Goal: Transaction & Acquisition: Purchase product/service

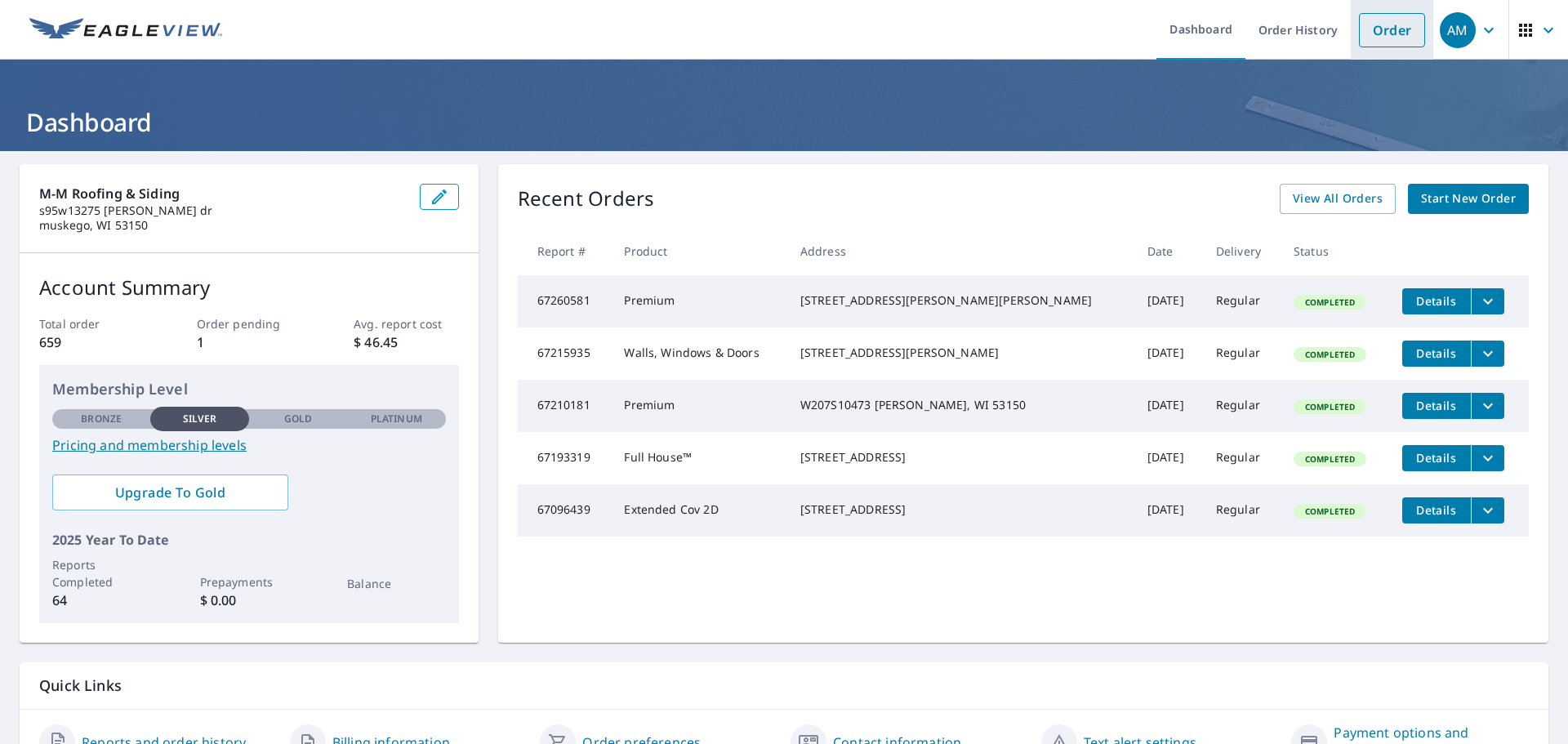
click at [1373, 29] on link "Order" at bounding box center [1392, 30] width 66 height 34
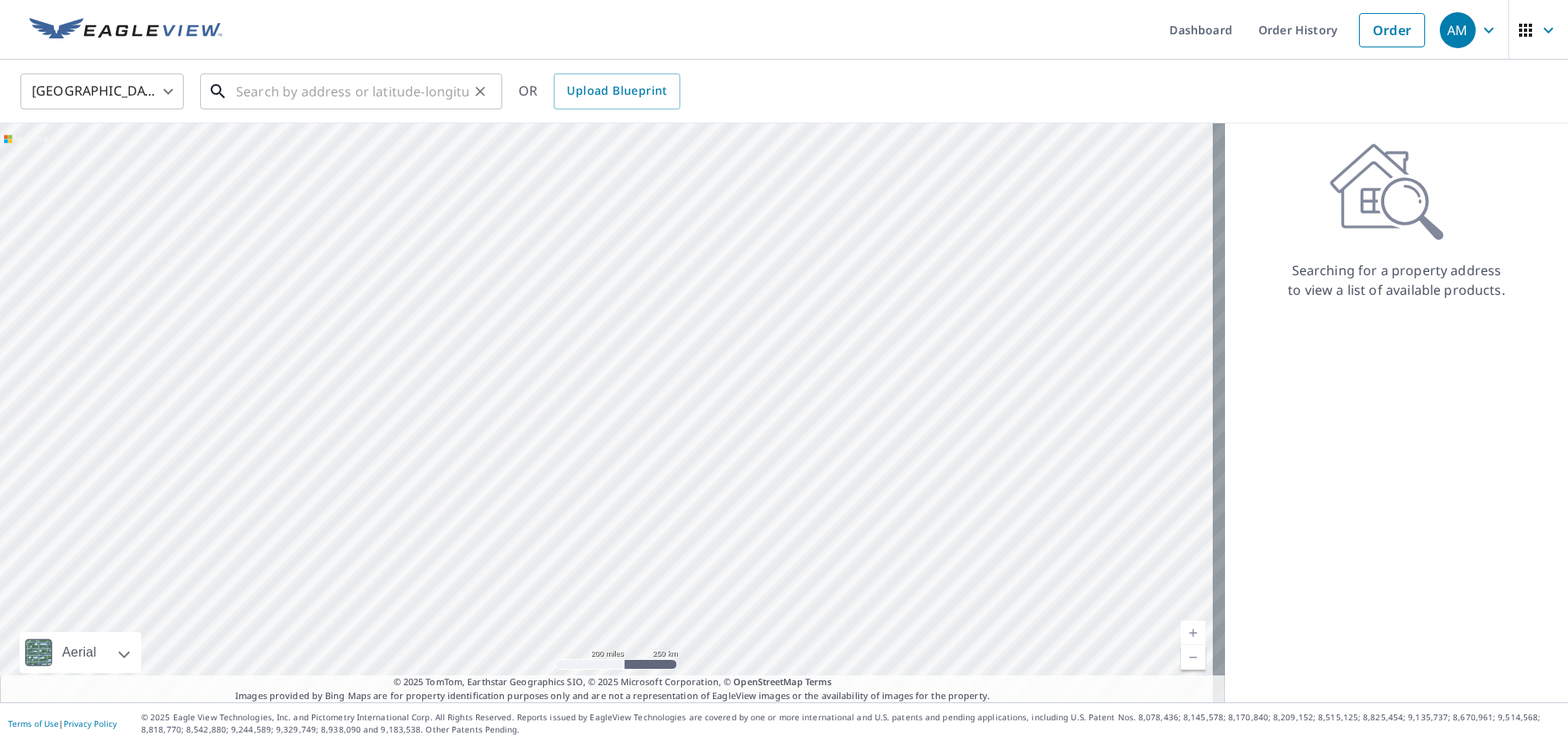
click at [304, 80] on input "text" at bounding box center [352, 91] width 233 height 45
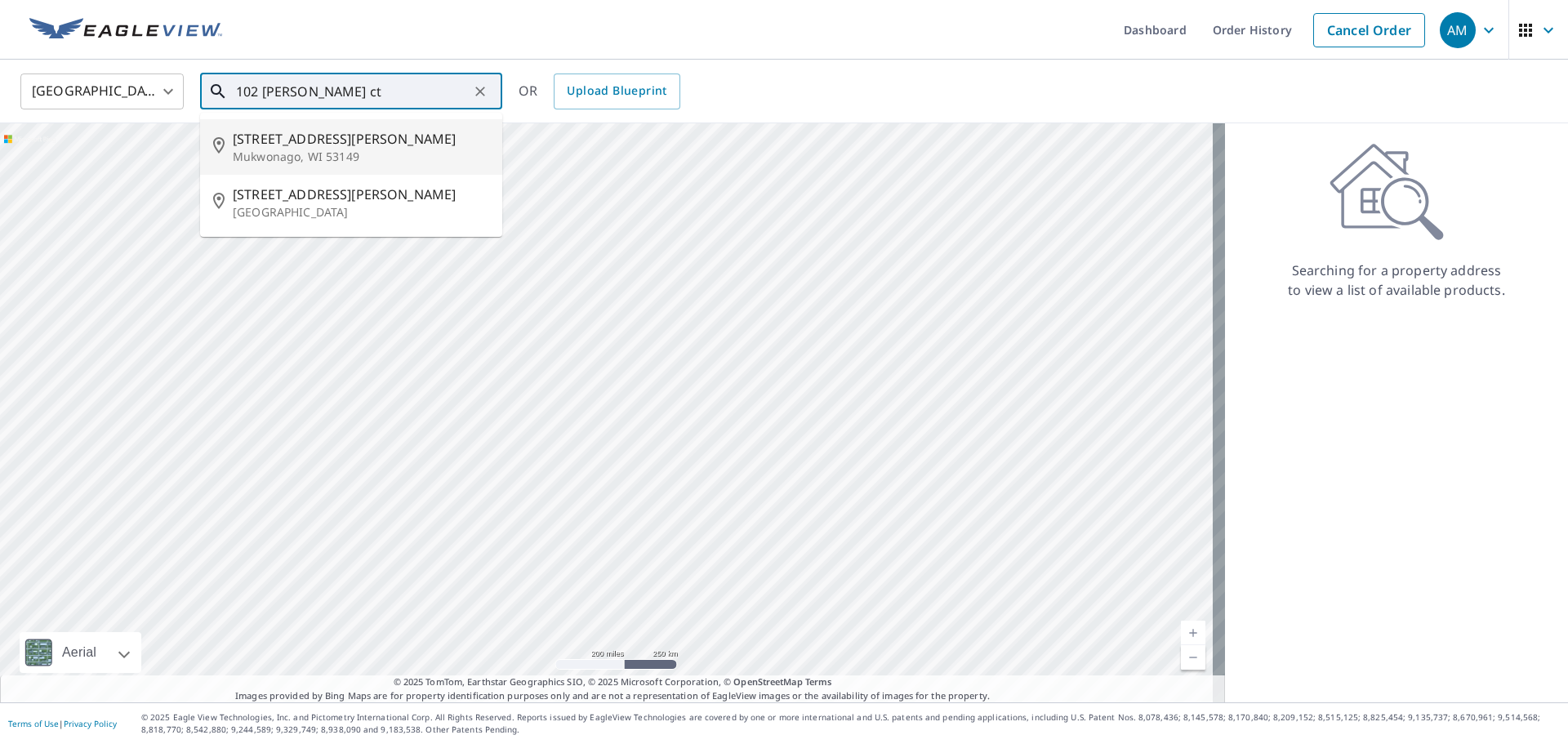
click at [272, 149] on p "Mukwonago, WI 53149" at bounding box center [361, 157] width 256 height 16
type input "[STREET_ADDRESS][PERSON_NAME]"
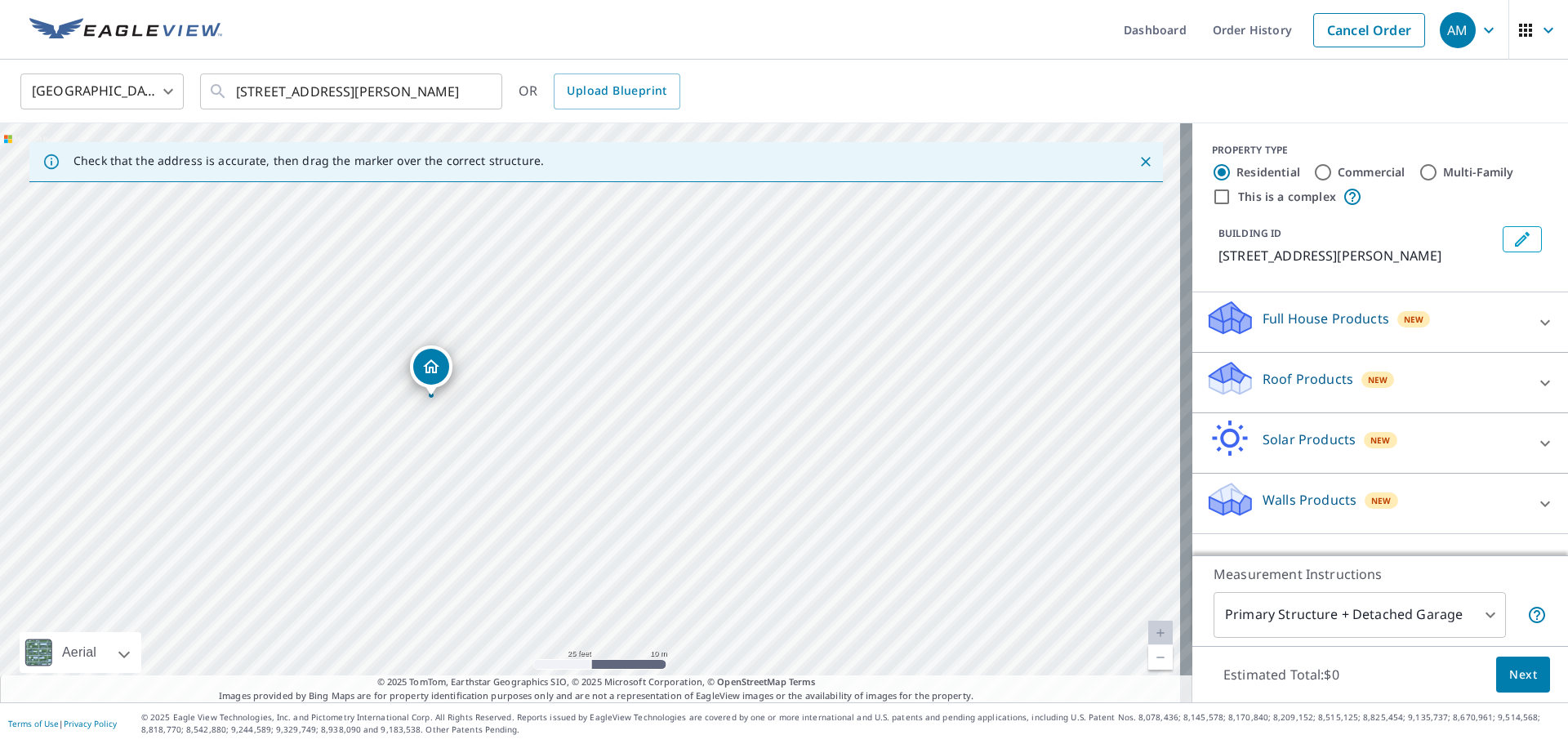
click at [1265, 380] on p "Roof Products" at bounding box center [1308, 379] width 91 height 20
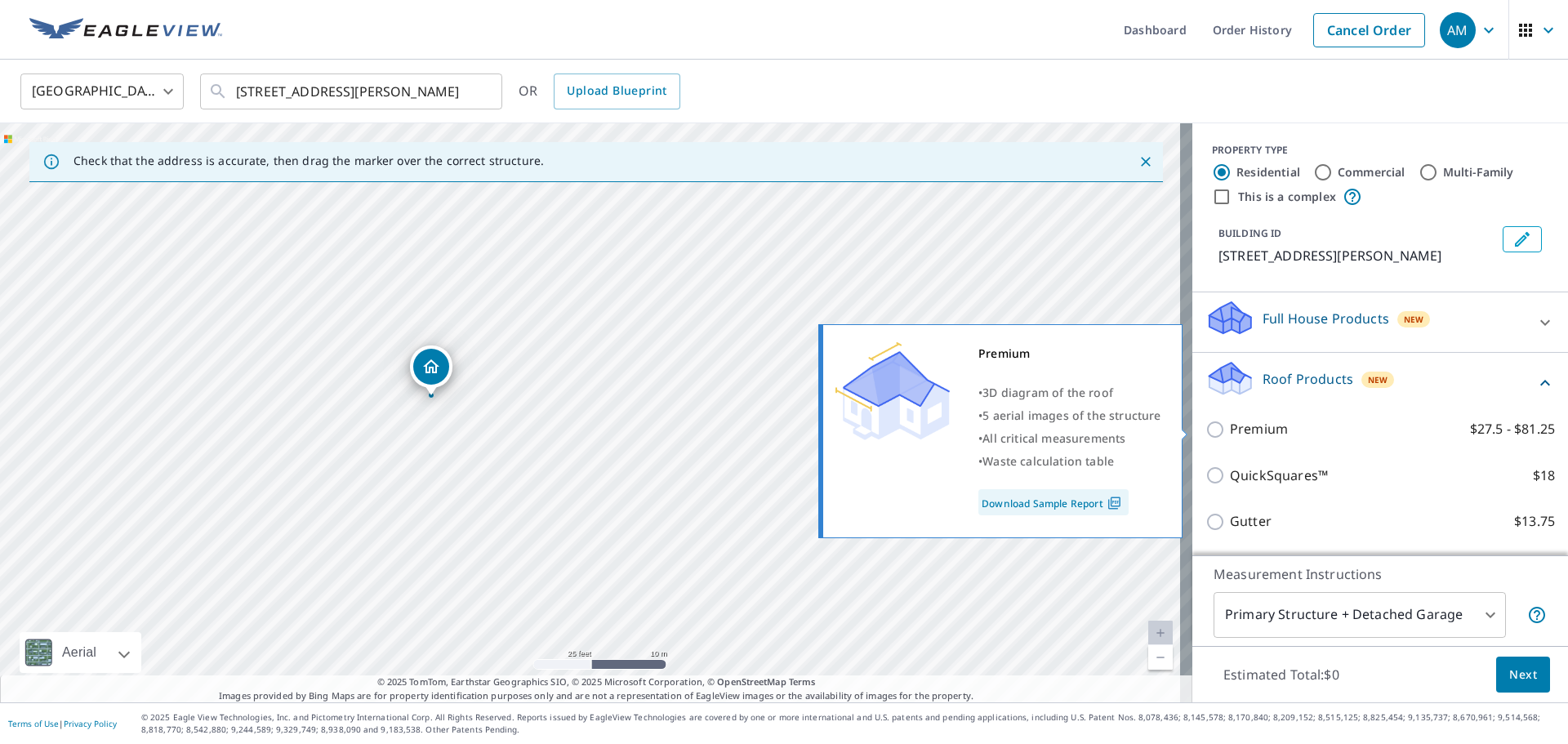
click at [1259, 426] on p "Premium" at bounding box center [1258, 428] width 58 height 21
click at [1230, 426] on input "Premium $27.5 - $81.25" at bounding box center [1217, 429] width 24 height 20
checkbox input "true"
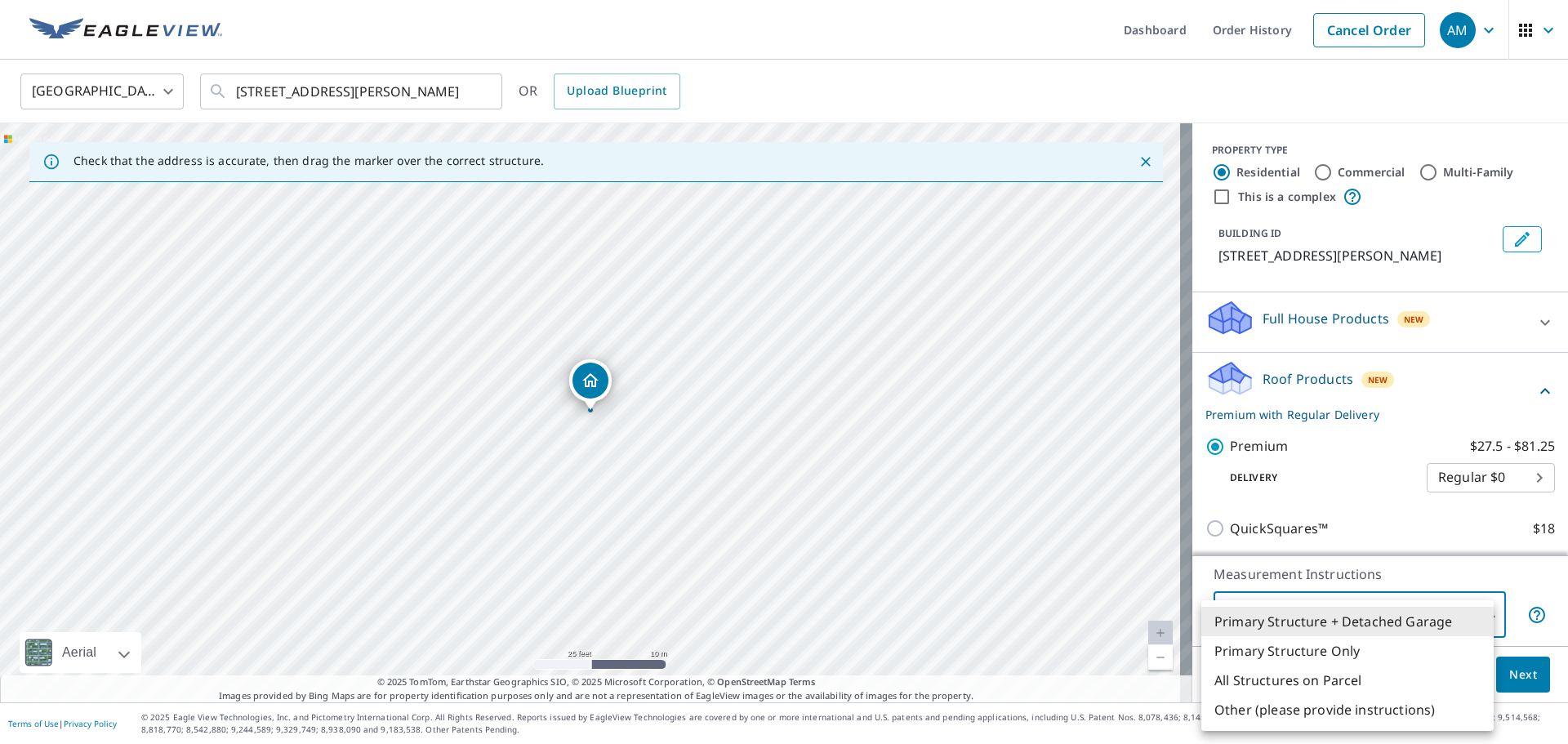
click at [1277, 612] on body "AM AM Dashboard Order History Cancel Order AM United States US ​ [STREET_ADDRES…" at bounding box center [784, 372] width 1568 height 744
click at [1273, 650] on li "Primary Structure Only" at bounding box center [1348, 650] width 293 height 29
type input "2"
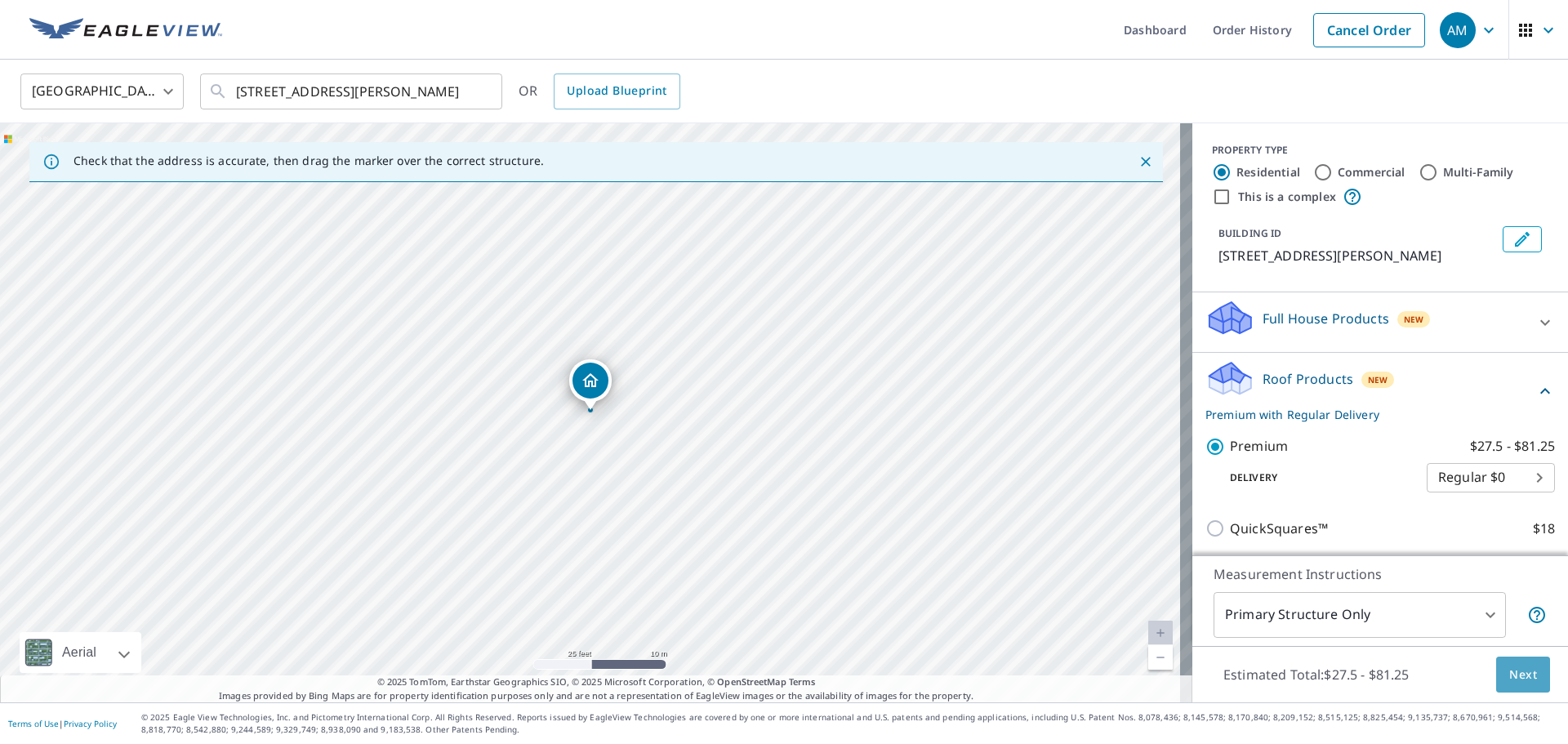
click at [1510, 671] on span "Next" at bounding box center [1522, 674] width 28 height 21
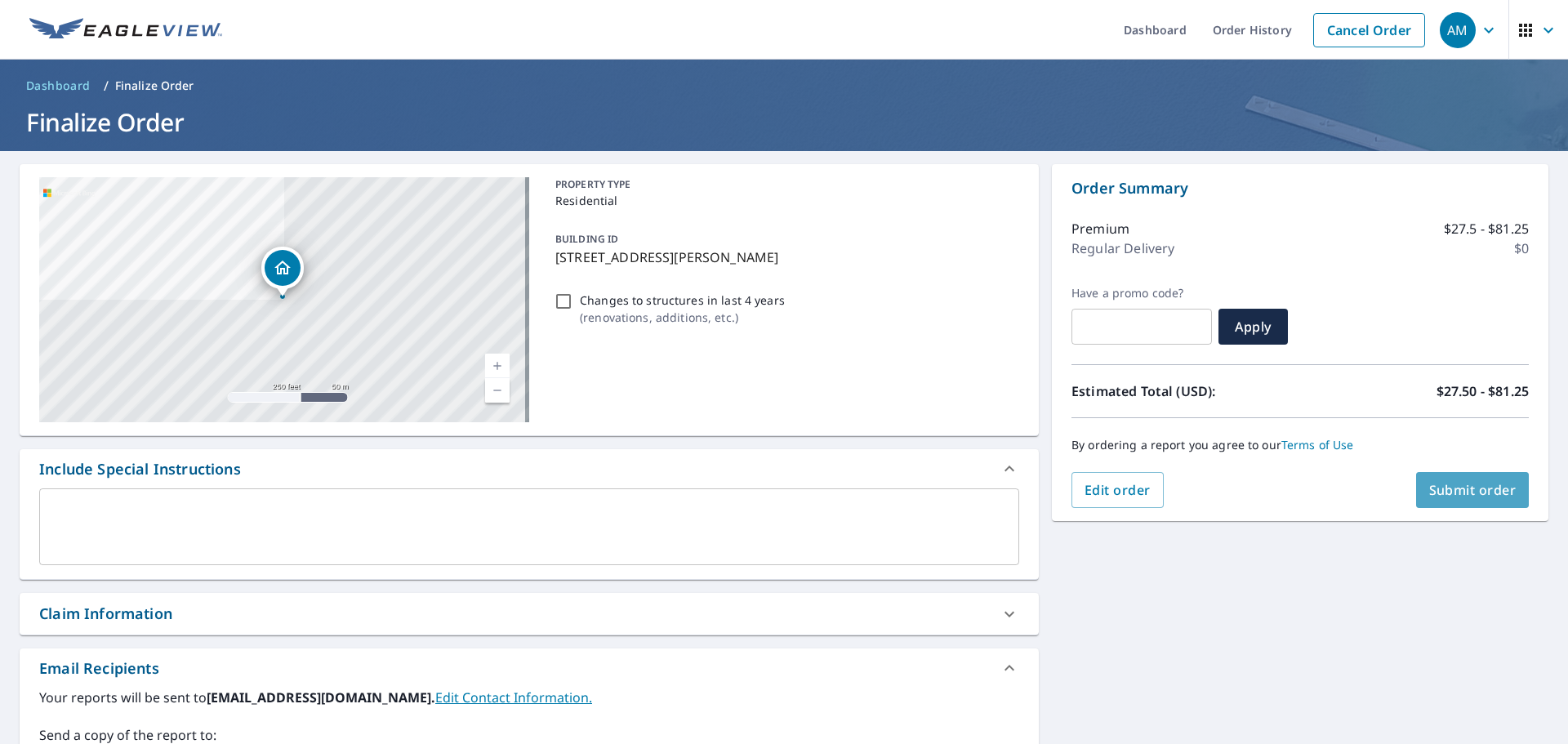
click at [1448, 493] on span "Submit order" at bounding box center [1473, 490] width 87 height 18
checkbox input "true"
